Goal: Task Accomplishment & Management: Use online tool/utility

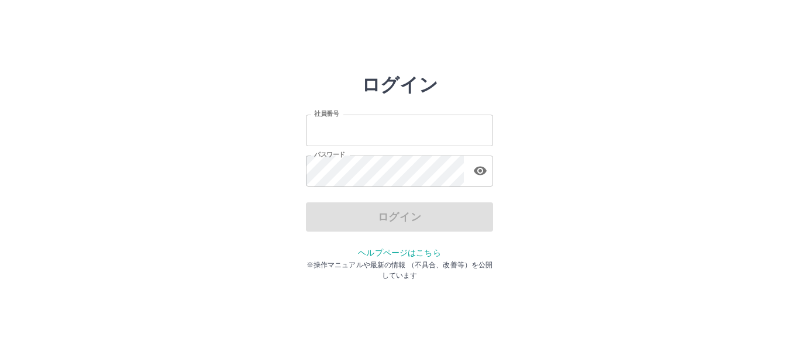
type input "*******"
click at [398, 223] on div "ログイン" at bounding box center [399, 216] width 187 height 29
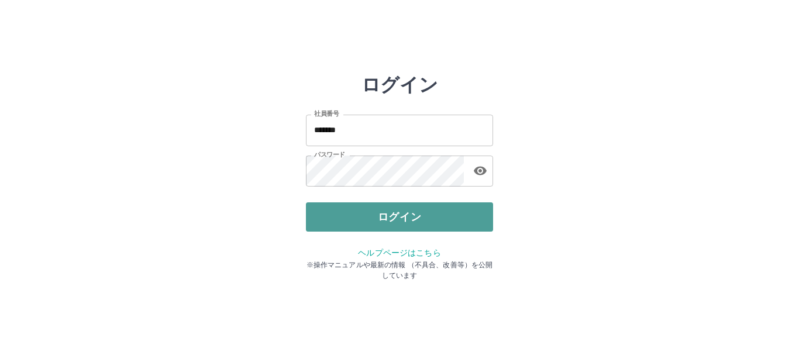
drag, startPoint x: 0, startPoint y: 0, endPoint x: 399, endPoint y: 222, distance: 456.5
click at [399, 222] on button "ログイン" at bounding box center [399, 216] width 187 height 29
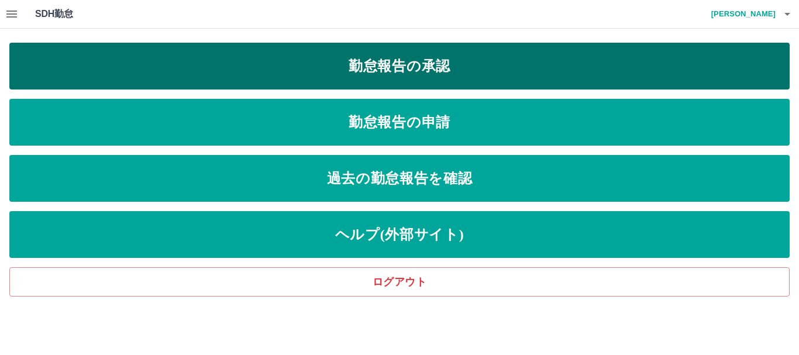
click at [441, 63] on link "勤怠報告の承認" at bounding box center [399, 66] width 780 height 47
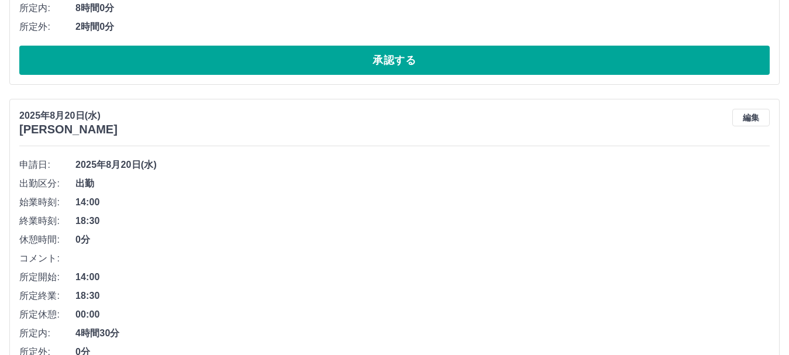
scroll to position [3333, 0]
